Goal: Task Accomplishment & Management: Use online tool/utility

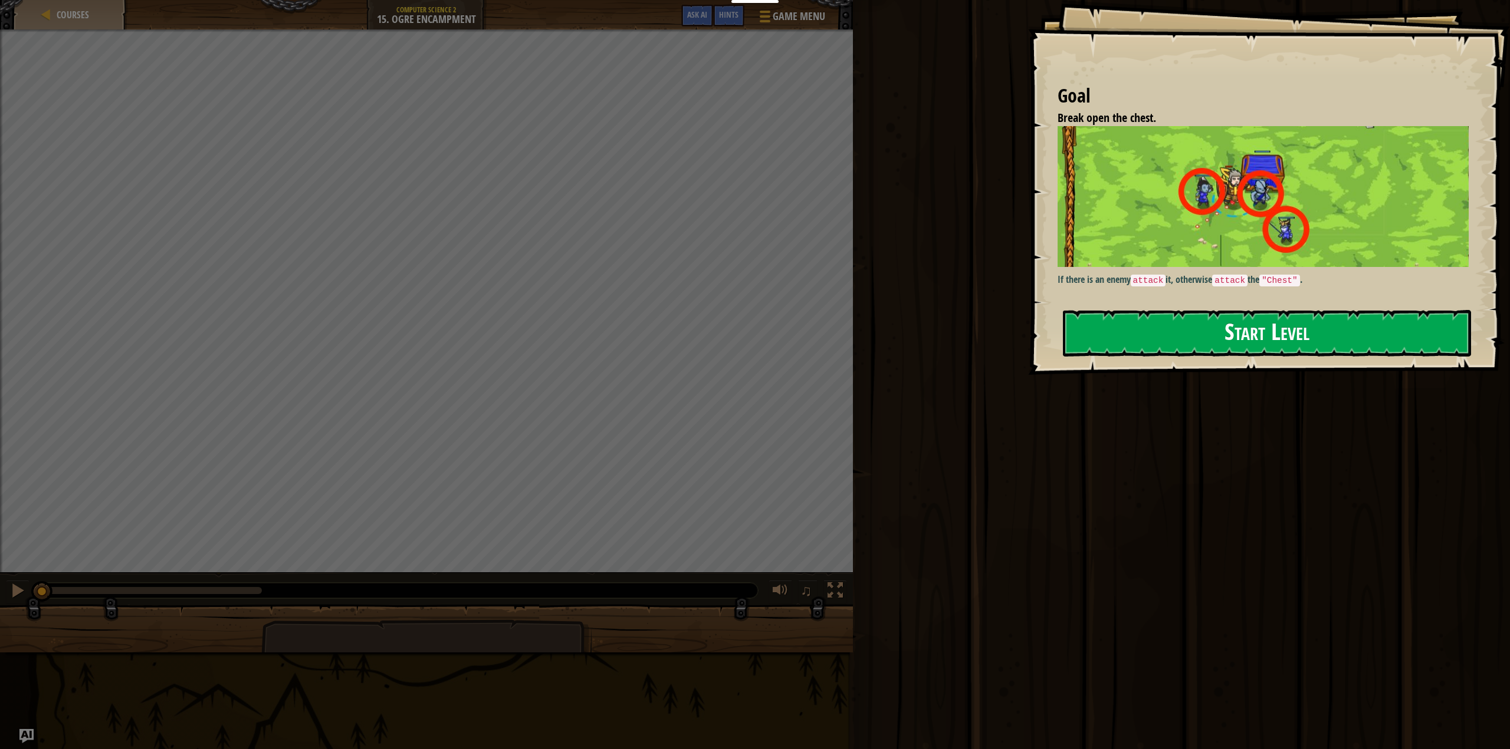
click at [1134, 326] on button "Start Level" at bounding box center [1267, 333] width 409 height 47
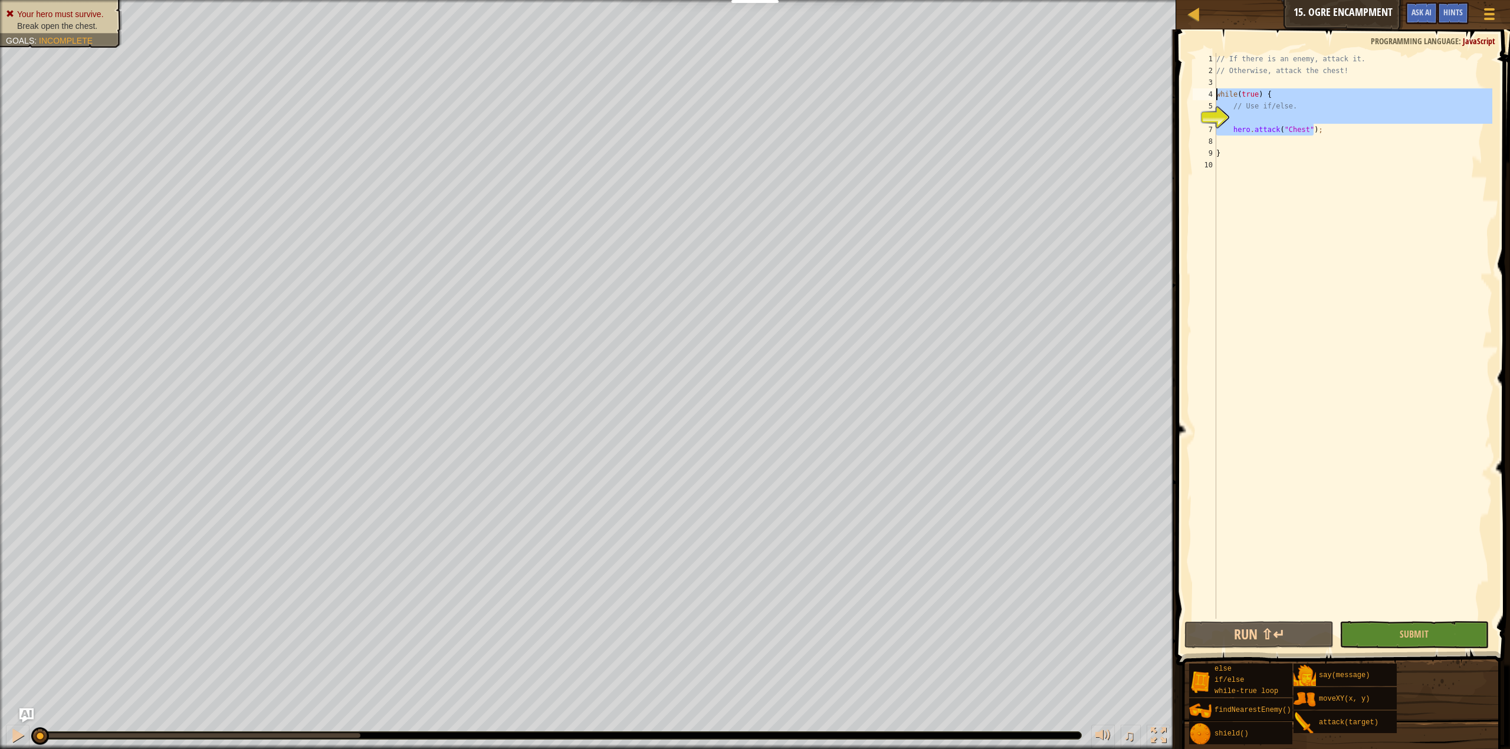
drag, startPoint x: 1327, startPoint y: 128, endPoint x: 1210, endPoint y: 94, distance: 122.2
click at [1210, 94] on div "1 2 3 4 5 6 7 8 9 10 // If there is an enemy, attack it. // Otherwise, attack t…" at bounding box center [1341, 336] width 302 height 566
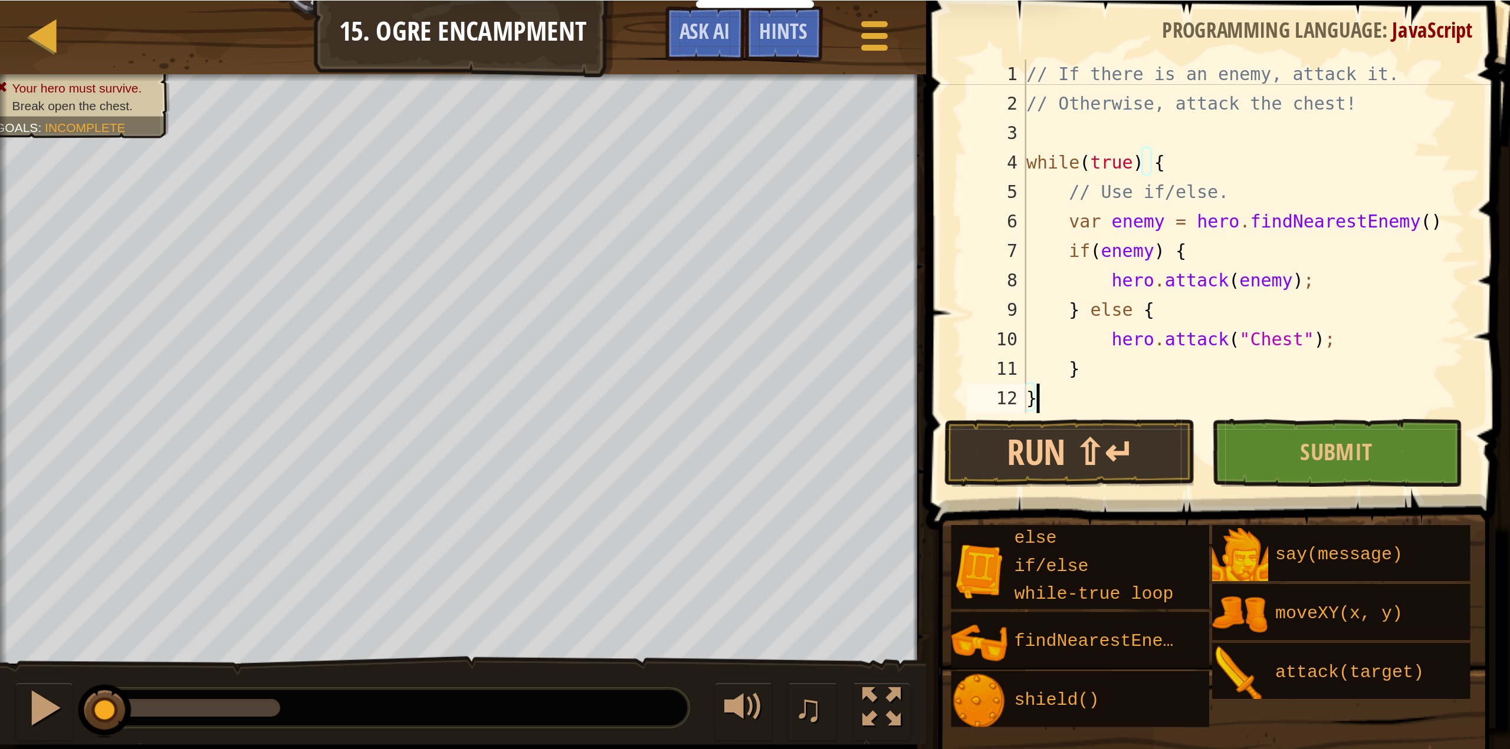
scroll to position [14, 0]
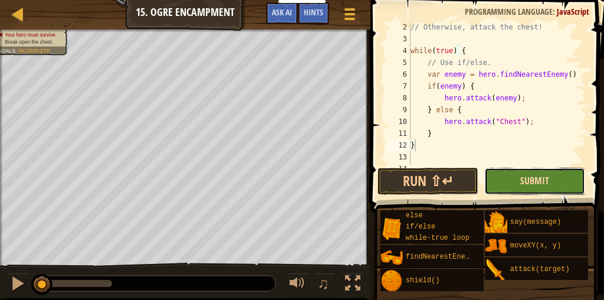
click at [538, 181] on span "Submit" at bounding box center [534, 180] width 29 height 13
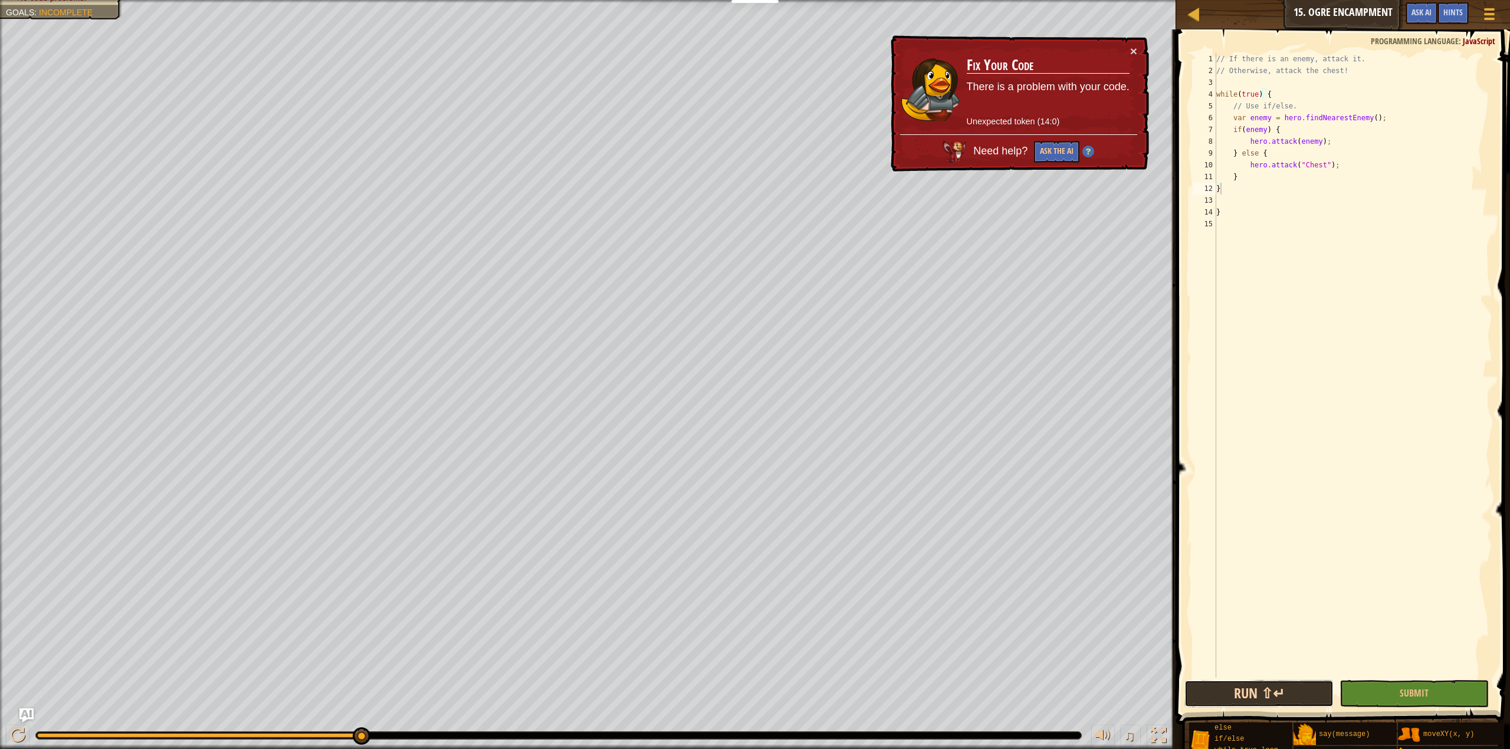
click at [1252, 693] on button "Run ⇧↵" at bounding box center [1258, 694] width 149 height 27
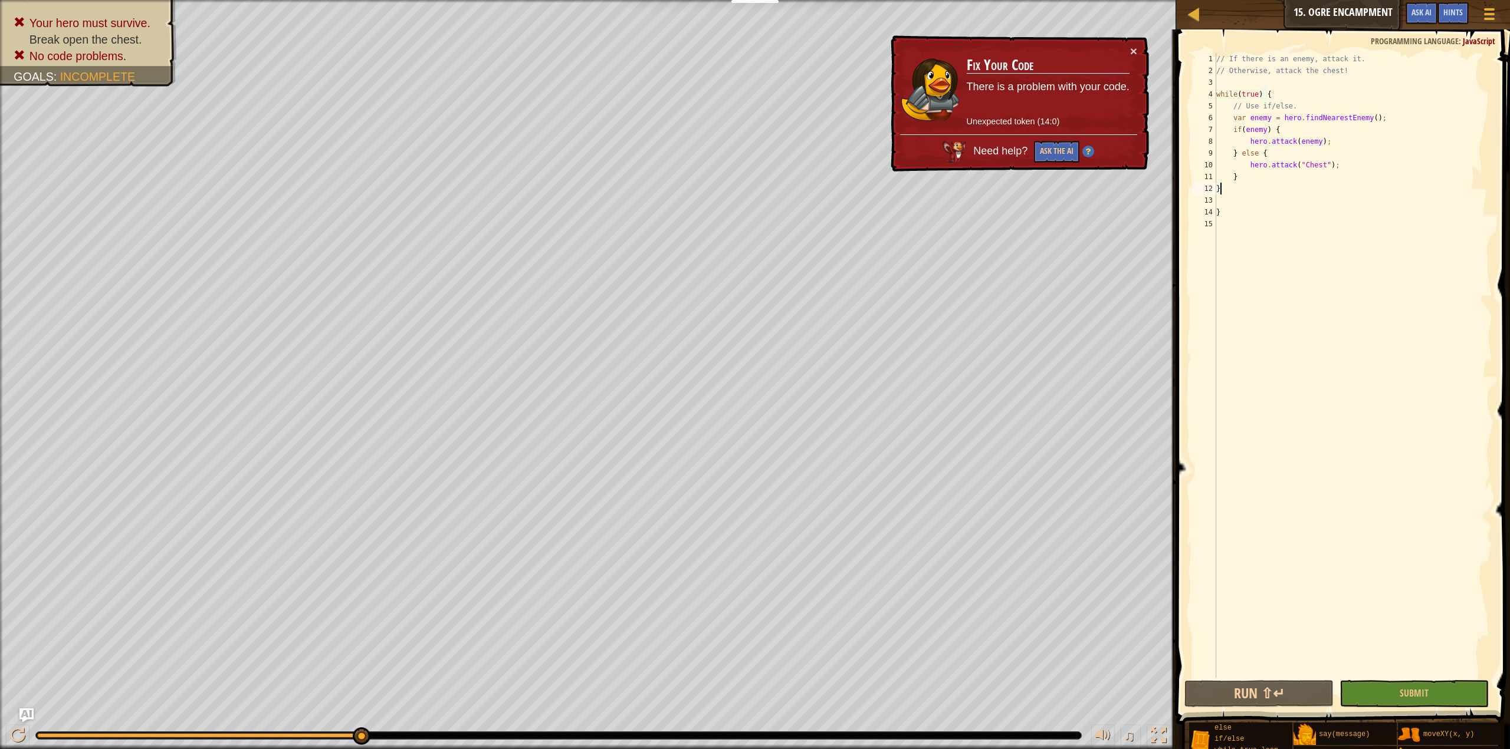
click at [1255, 137] on div "// If there is an enemy, attack it. // Otherwise, attack the chest! while ( tru…" at bounding box center [1353, 377] width 278 height 649
click at [1226, 213] on div "// If there is an enemy, attack it. // Otherwise, attack the chest! while ( tru…" at bounding box center [1353, 377] width 278 height 649
type textarea "}"
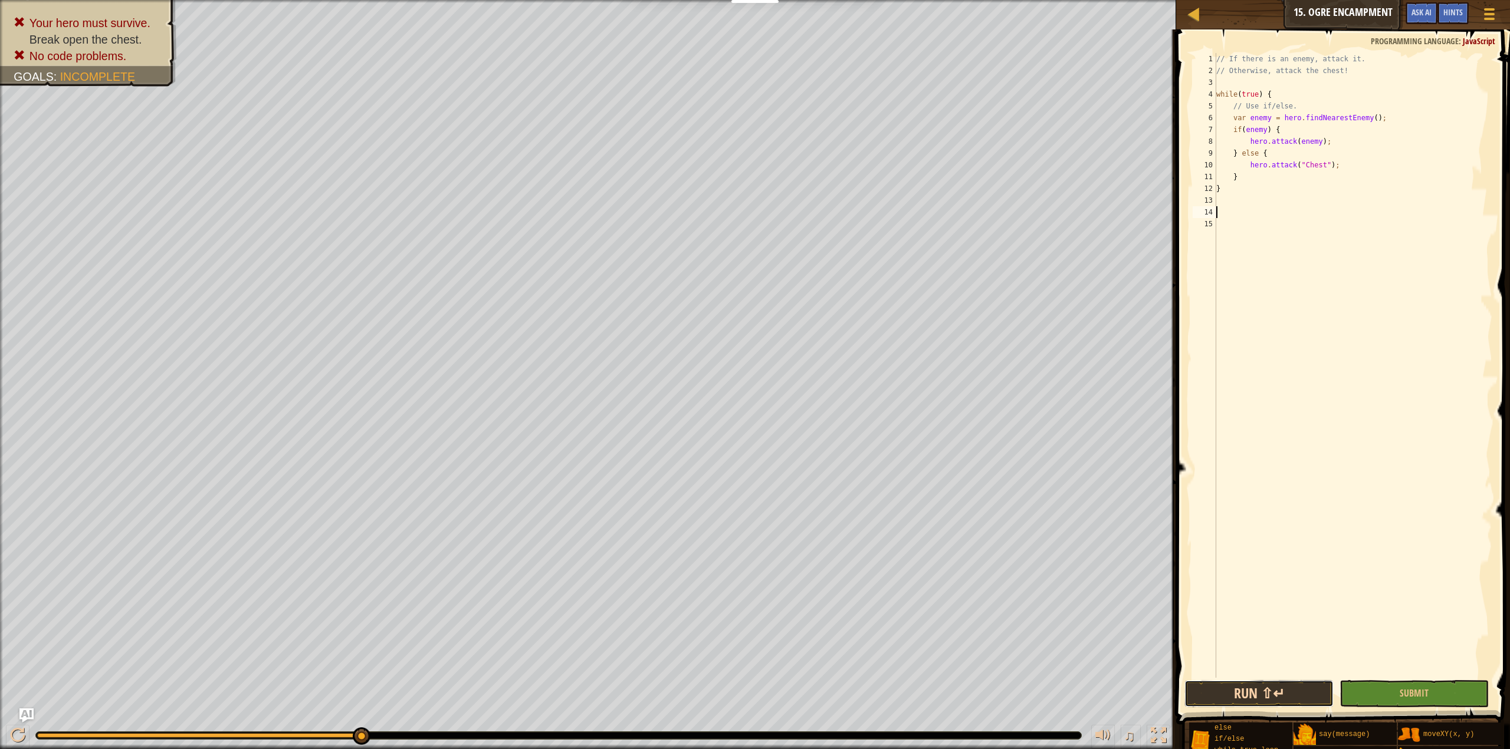
click at [1294, 692] on button "Run ⇧↵" at bounding box center [1258, 694] width 149 height 27
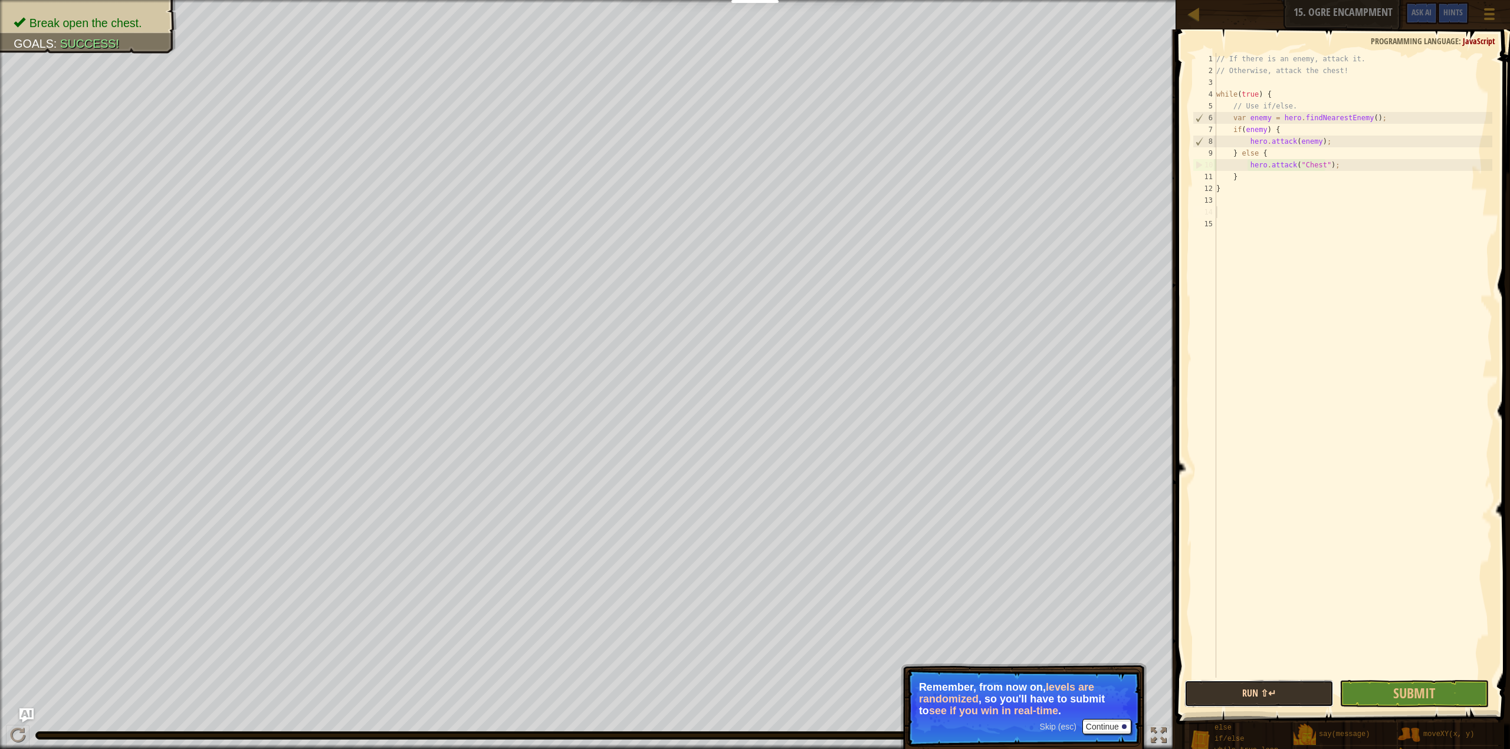
click at [1288, 699] on button "Run ⇧↵" at bounding box center [1258, 694] width 149 height 27
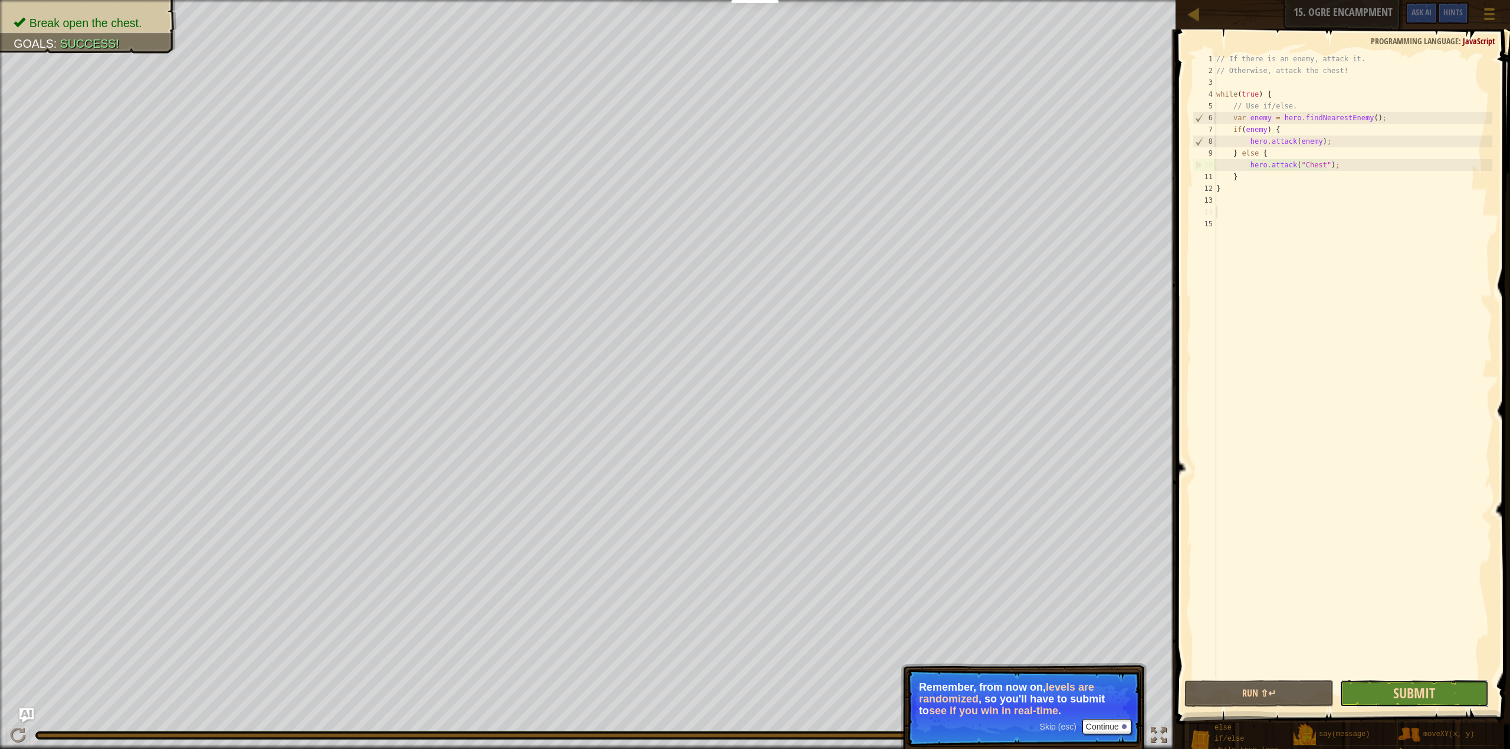
click at [1398, 692] on span "Submit" at bounding box center [1414, 693] width 42 height 19
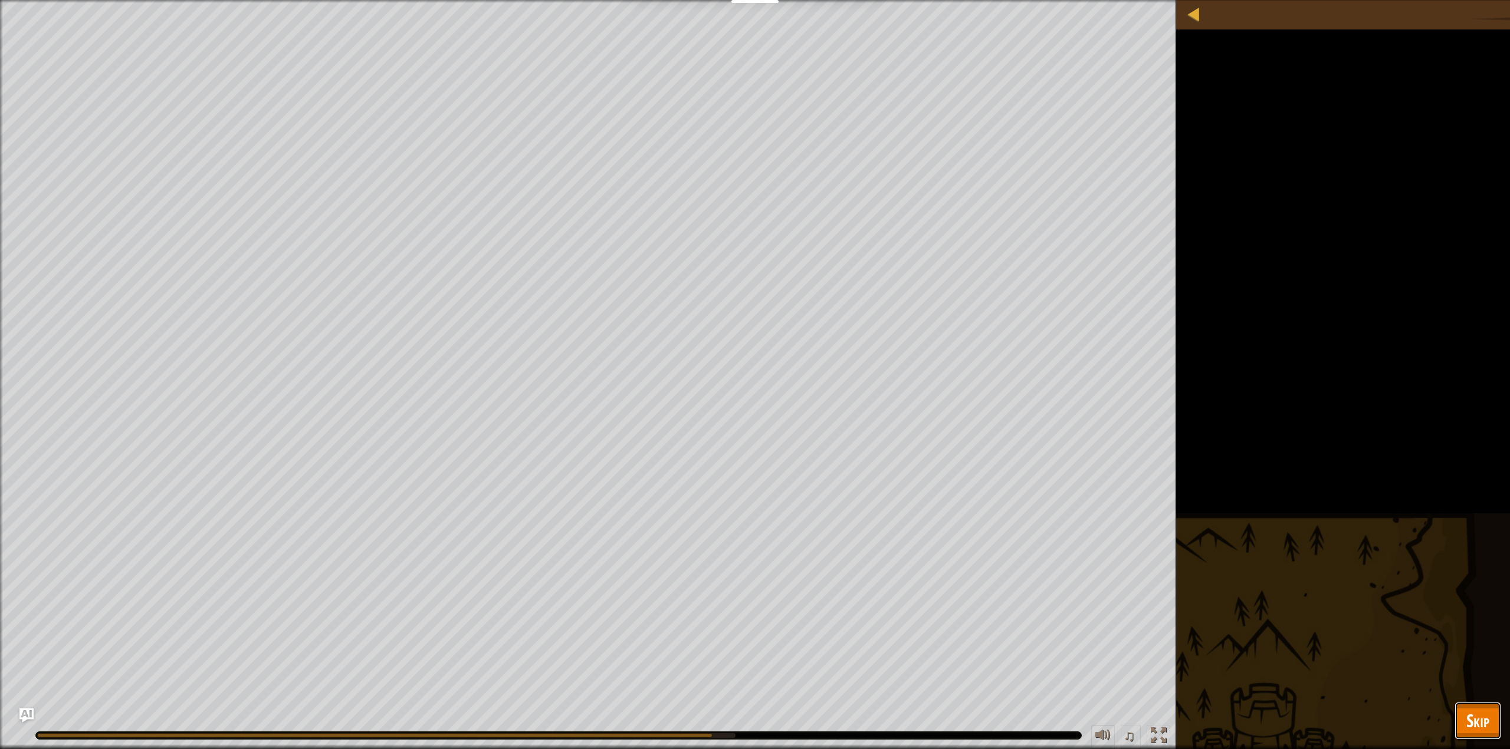
click at [1488, 722] on span "Skip" at bounding box center [1477, 721] width 23 height 24
